Goal: Book appointment/travel/reservation

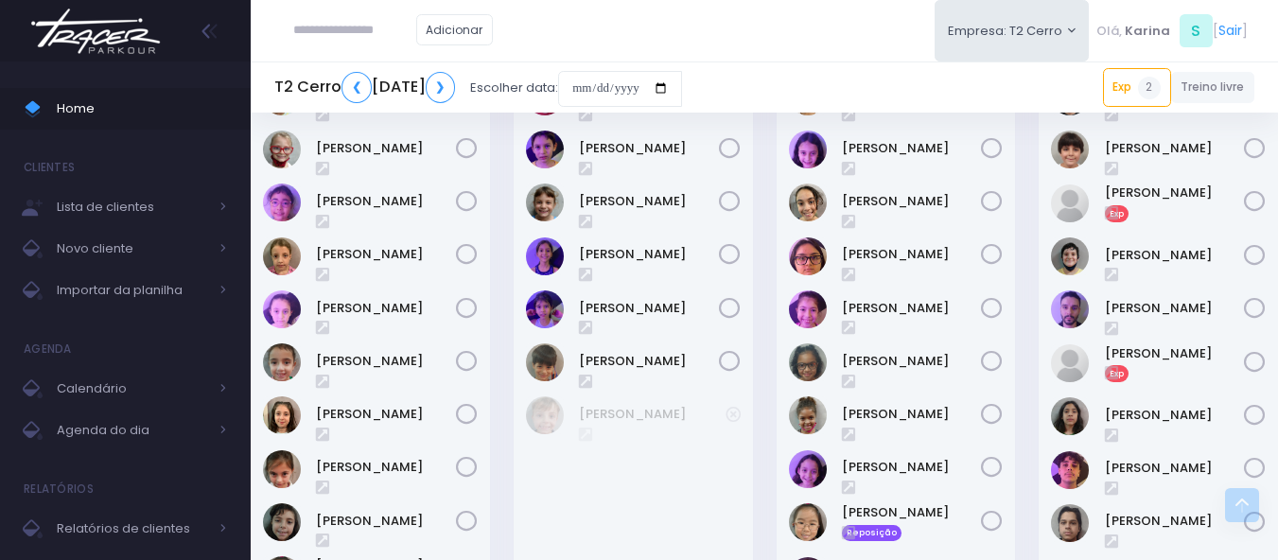
scroll to position [2408, 0]
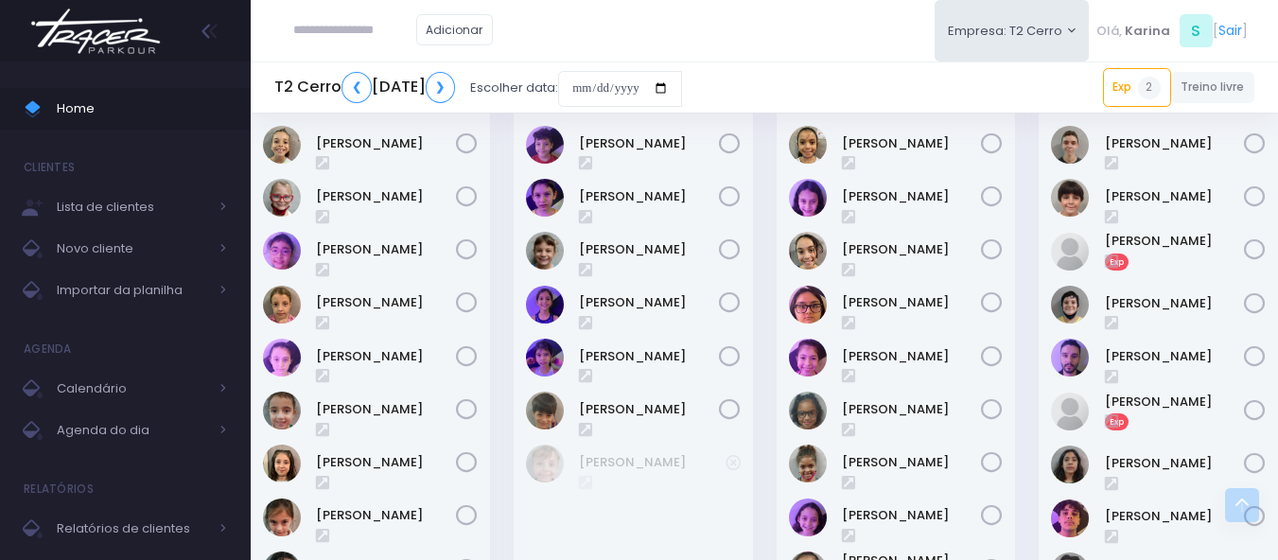
click at [129, 38] on img at bounding box center [96, 31] width 144 height 66
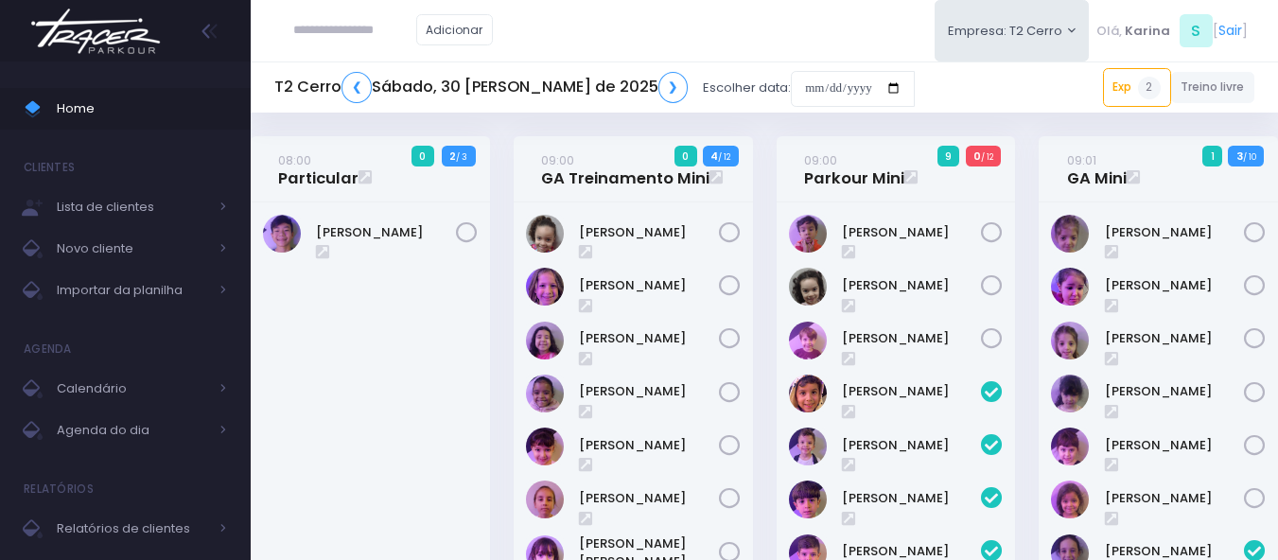
scroll to position [891, 0]
